Goal: Find specific page/section: Find specific page/section

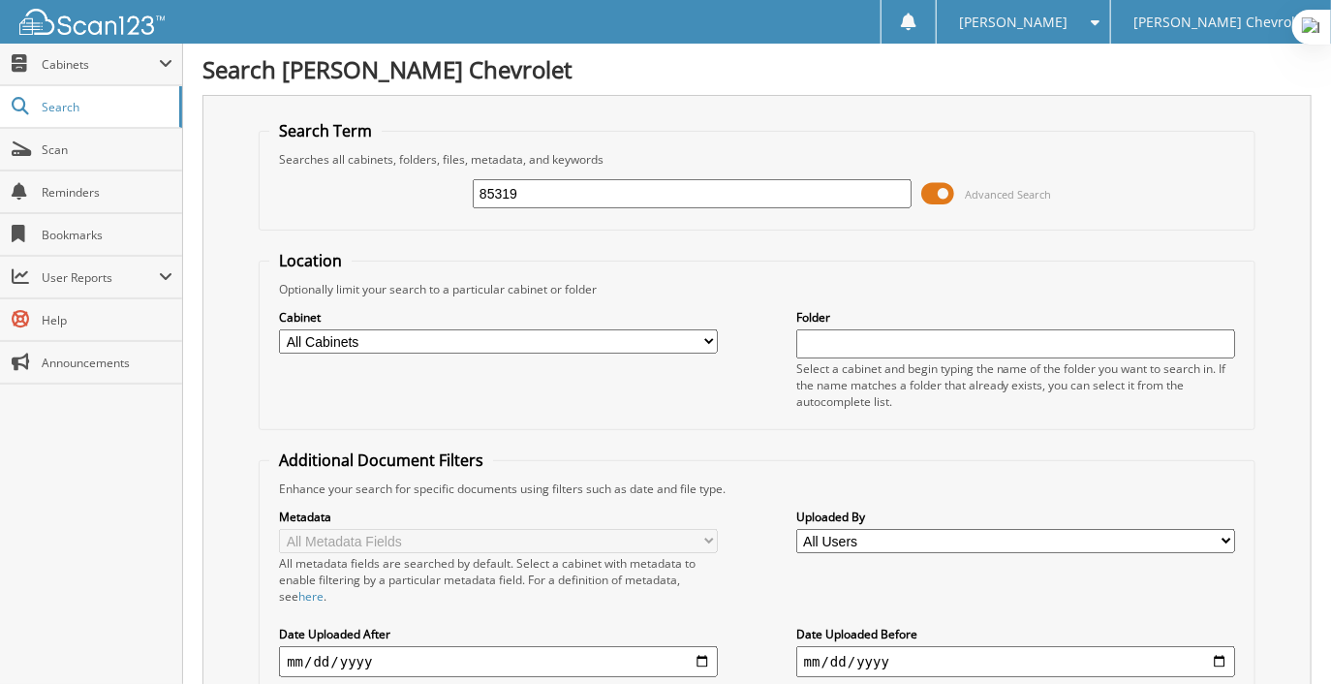
drag, startPoint x: 549, startPoint y: 181, endPoint x: 305, endPoint y: 194, distance: 244.5
click at [302, 202] on div "85319 Advanced Search" at bounding box center [757, 194] width 976 height 52
type input "8"
type input "82231"
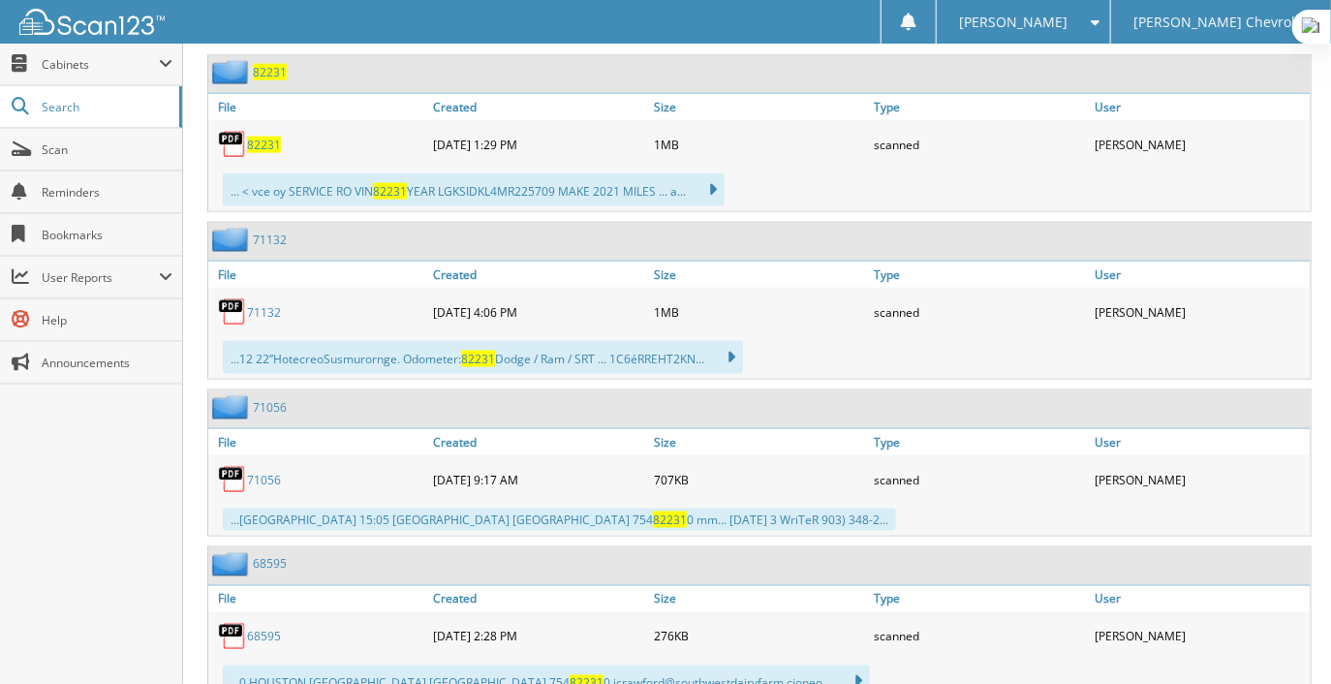
scroll to position [967, 0]
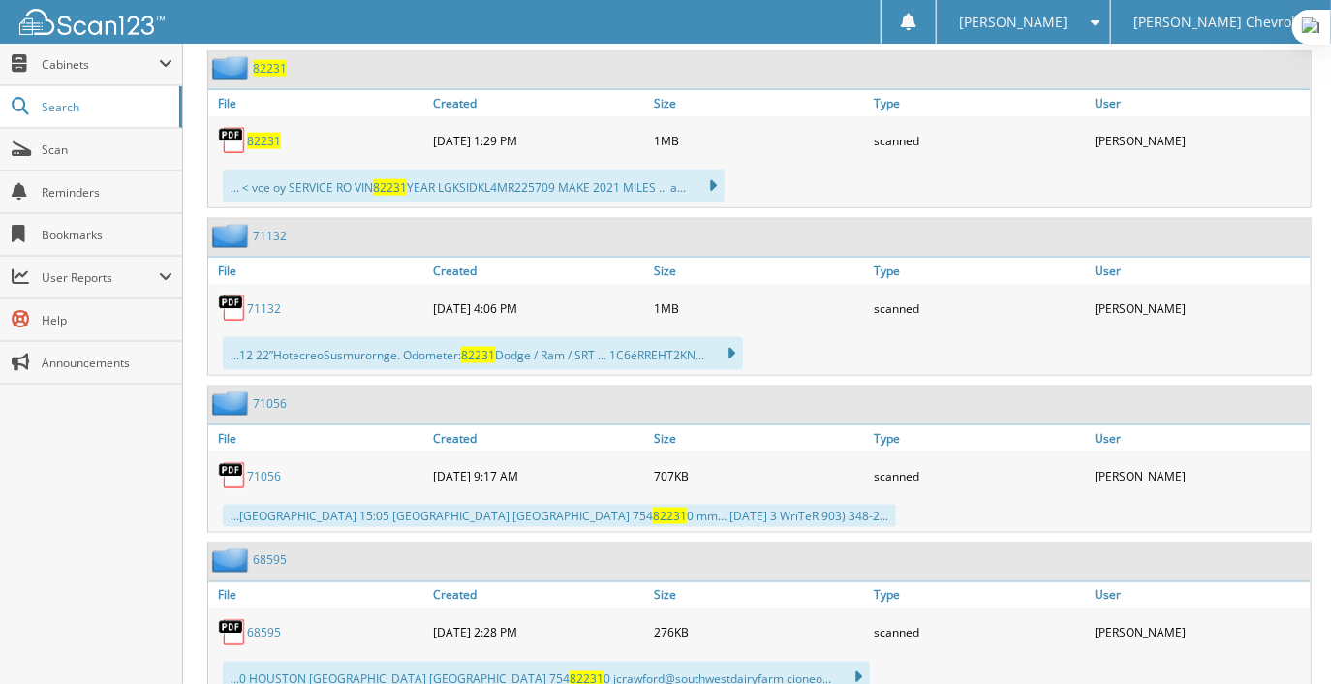
click at [257, 133] on span "82231" at bounding box center [264, 141] width 34 height 16
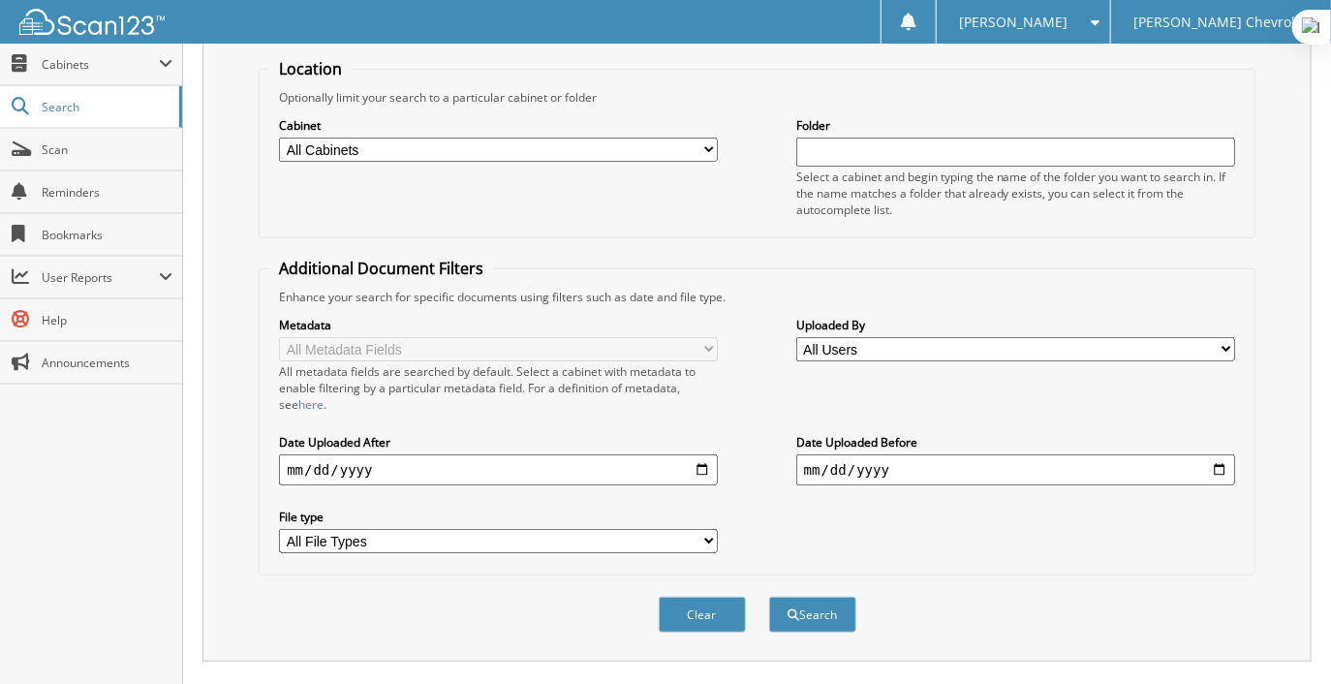
scroll to position [0, 0]
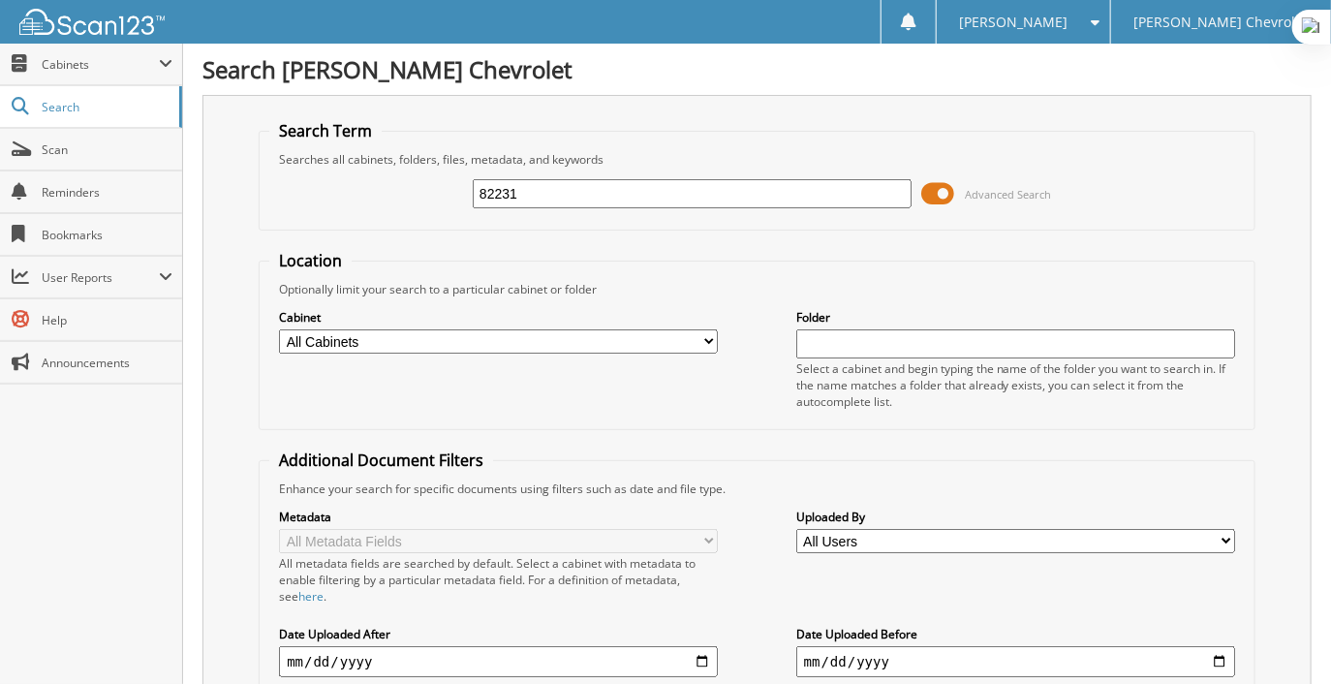
drag, startPoint x: 543, startPoint y: 191, endPoint x: 187, endPoint y: 194, distance: 356.5
type input "78861"
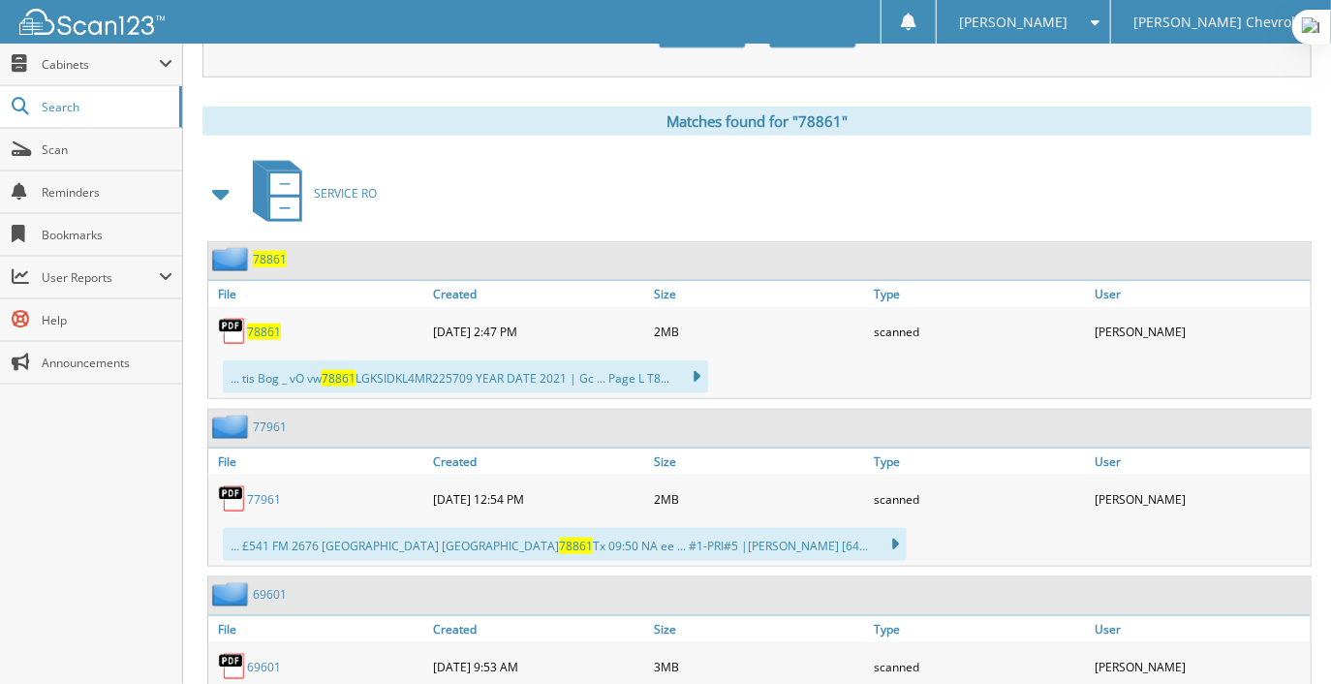
scroll to position [775, 0]
click at [262, 325] on span "78861" at bounding box center [264, 333] width 34 height 16
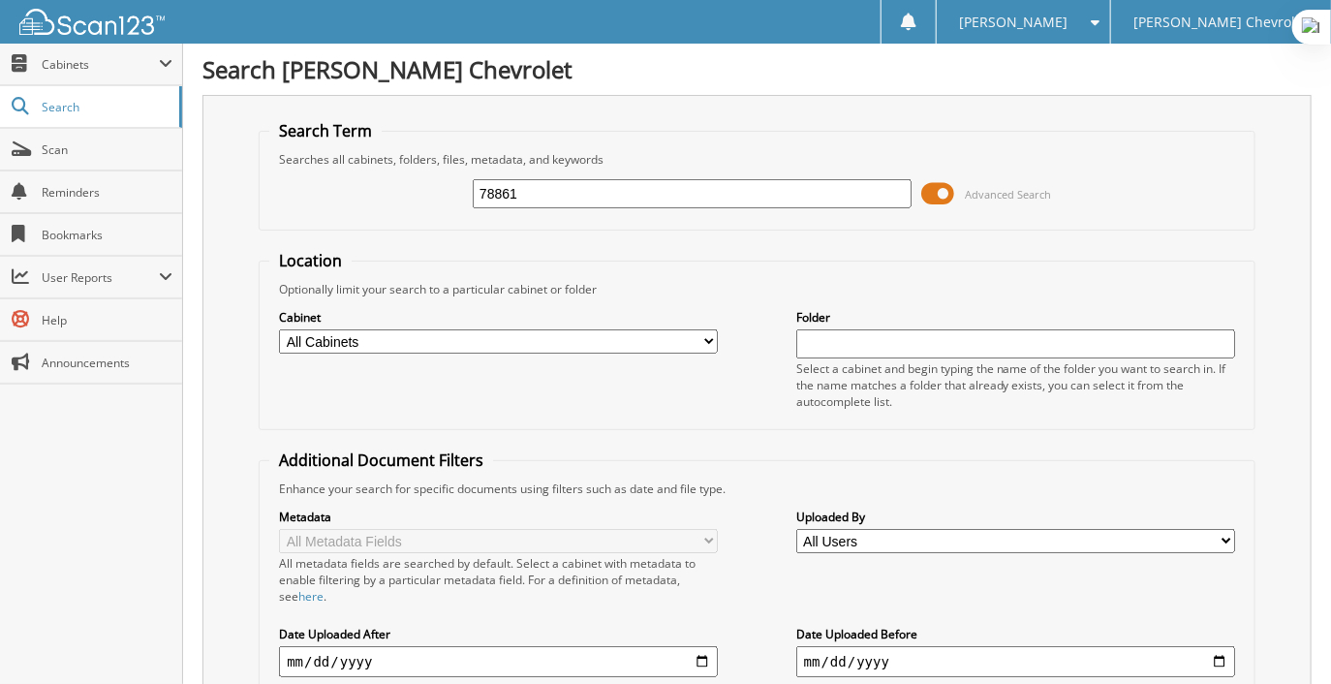
drag, startPoint x: 581, startPoint y: 191, endPoint x: 326, endPoint y: 191, distance: 255.8
click at [326, 191] on div "78861 Advanced Search" at bounding box center [757, 194] width 976 height 52
type input "86660"
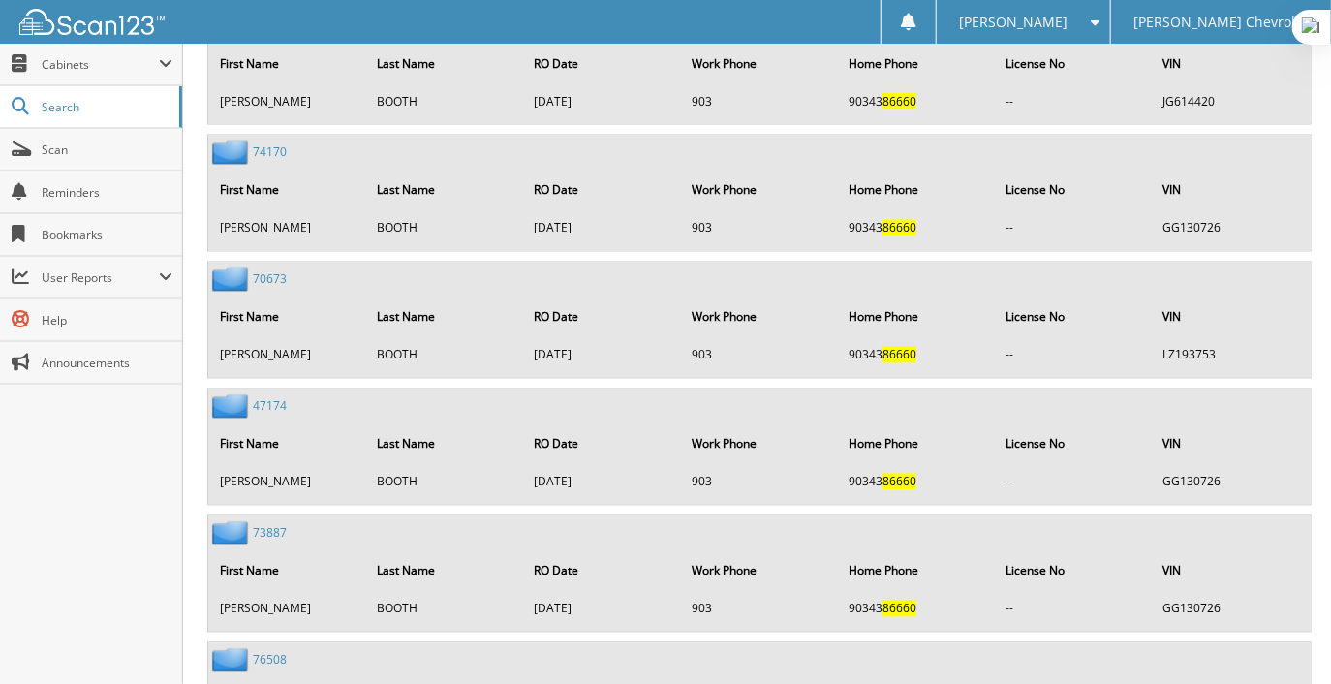
scroll to position [258, 0]
